Goal: Navigation & Orientation: Find specific page/section

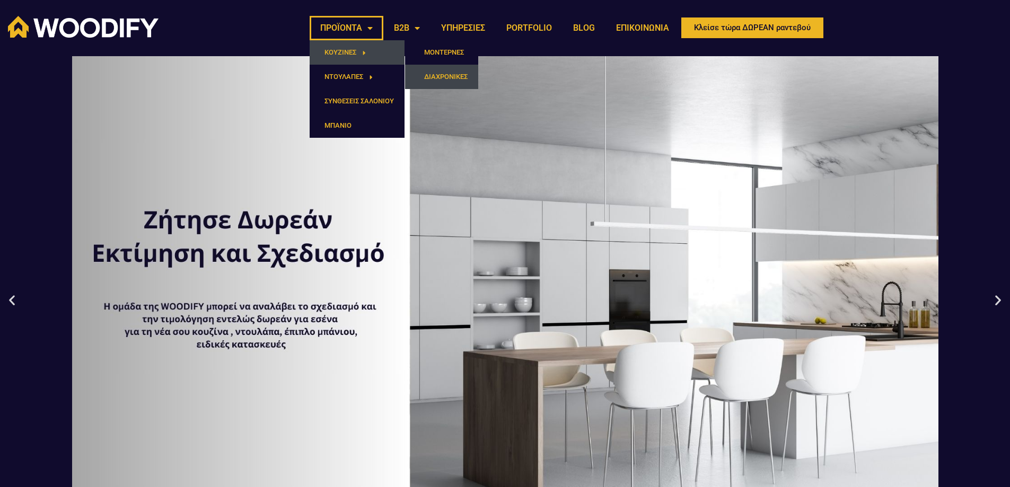
click at [443, 78] on link "ΔΙΑΧΡΟΝΙΚΕΣ" at bounding box center [441, 77] width 73 height 24
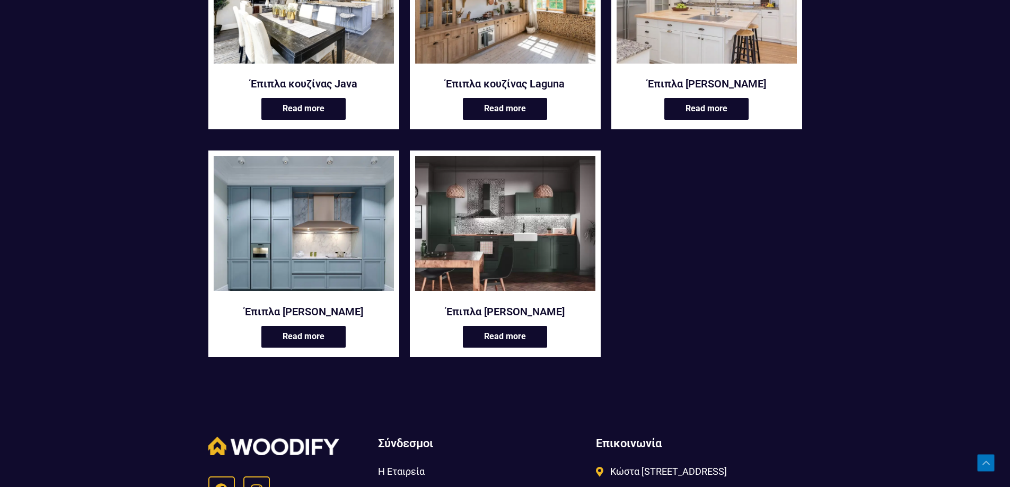
scroll to position [530, 0]
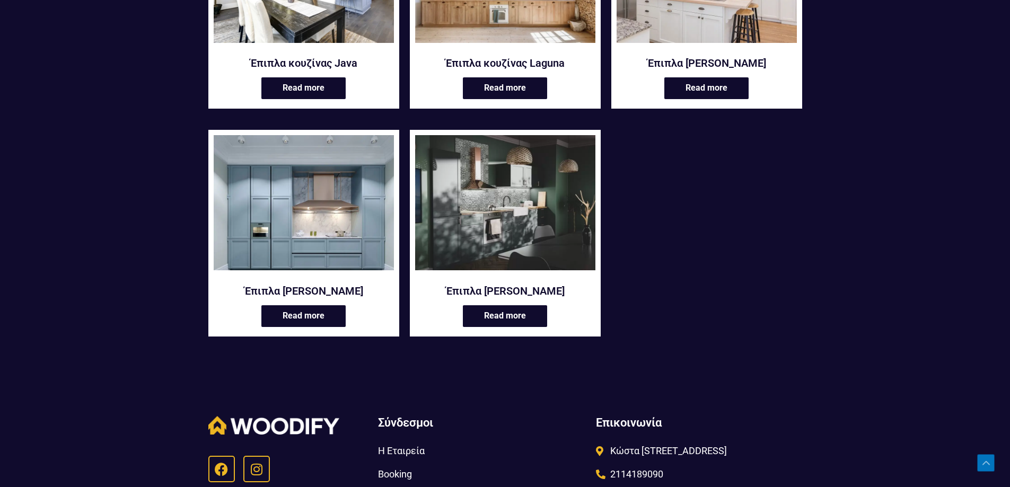
click at [524, 228] on img at bounding box center [505, 202] width 180 height 135
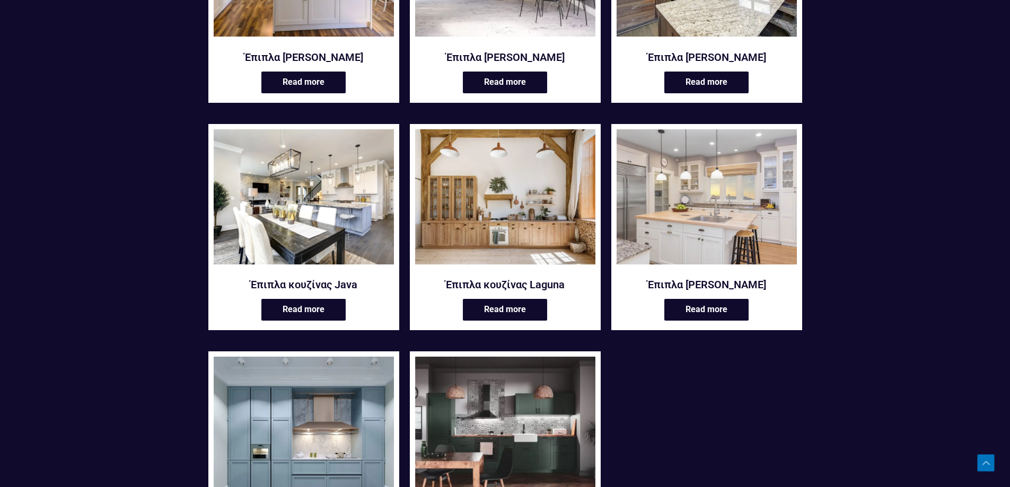
scroll to position [0, 0]
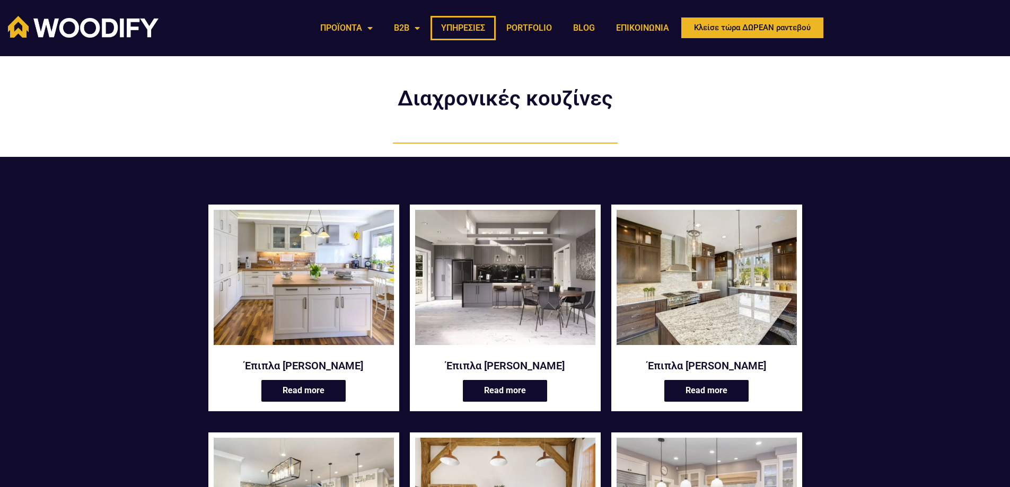
click at [472, 26] on link "ΥΠΗΡΕΣΙΕΣ" at bounding box center [462, 28] width 65 height 24
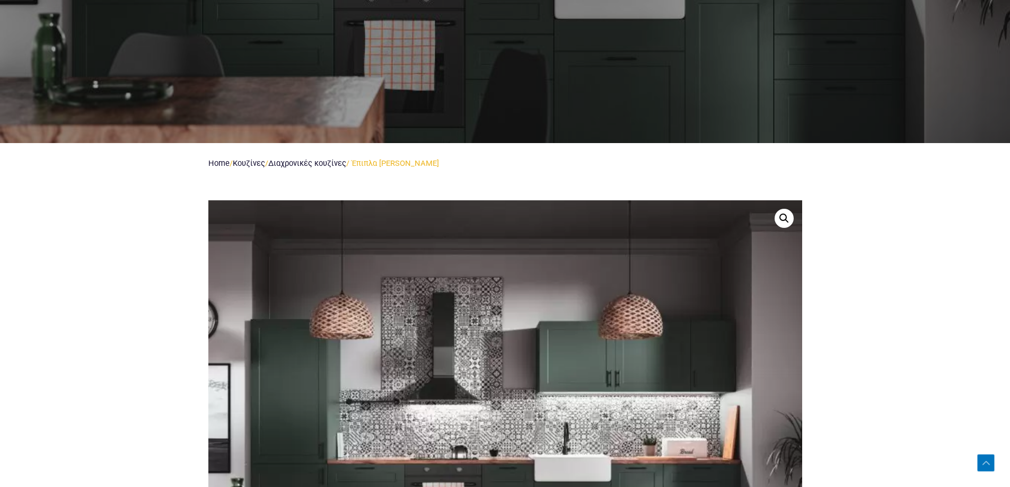
scroll to position [159, 0]
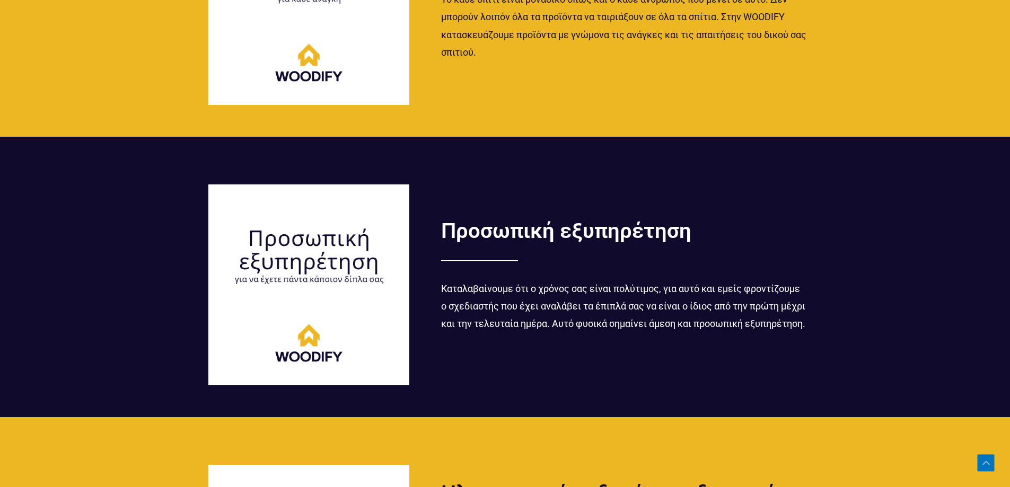
scroll to position [1484, 0]
